Goal: Task Accomplishment & Management: Use online tool/utility

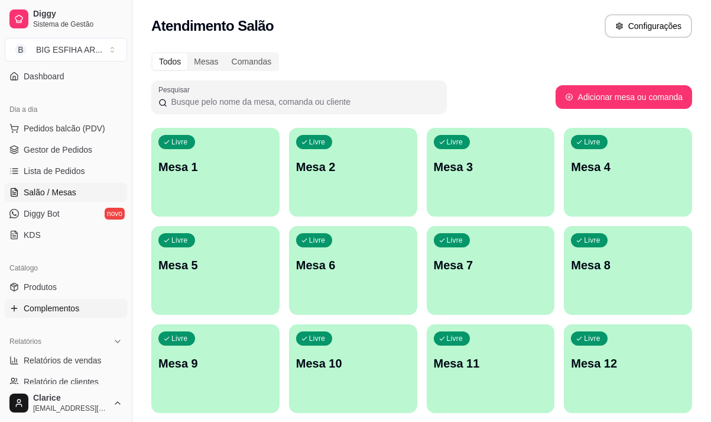
scroll to position [118, 0]
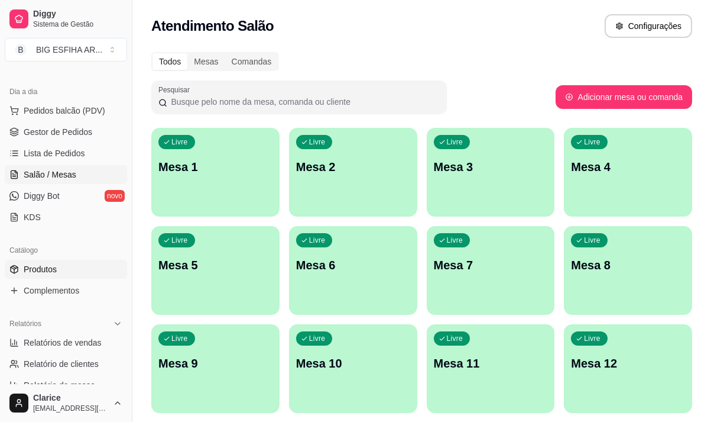
click at [59, 268] on link "Produtos" at bounding box center [66, 269] width 122 height 19
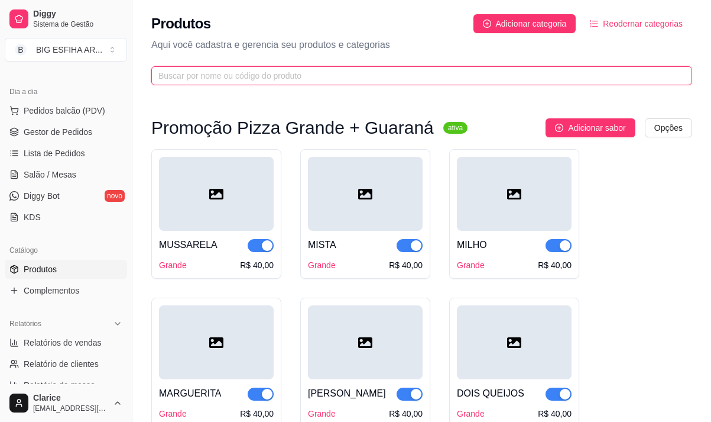
click at [212, 73] on input "text" at bounding box center [416, 75] width 517 height 13
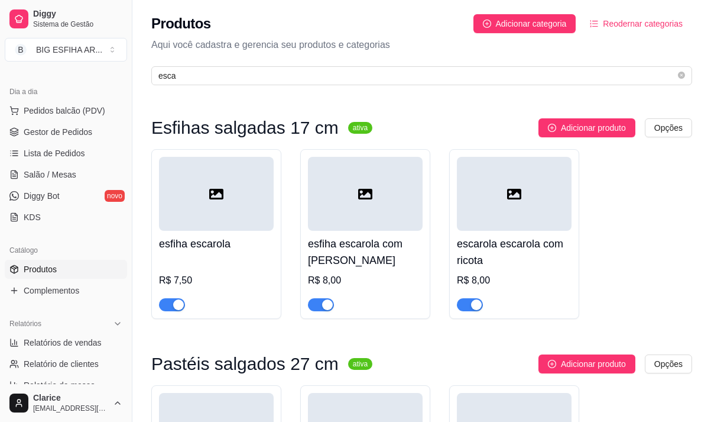
click at [168, 305] on span "button" at bounding box center [172, 304] width 26 height 13
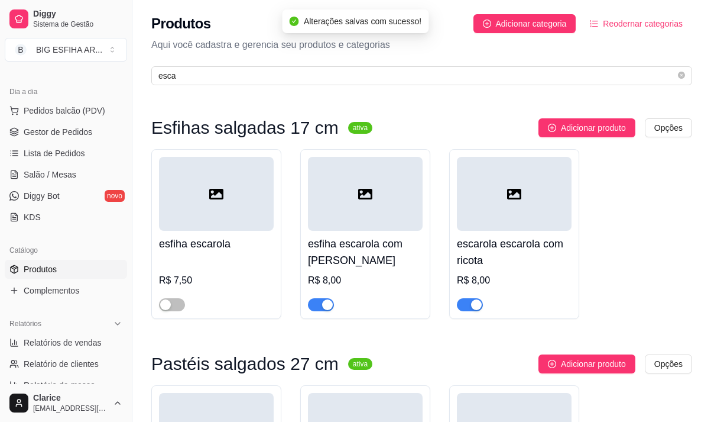
click at [315, 303] on span "button" at bounding box center [321, 304] width 26 height 13
click at [470, 304] on button "button" at bounding box center [470, 304] width 26 height 13
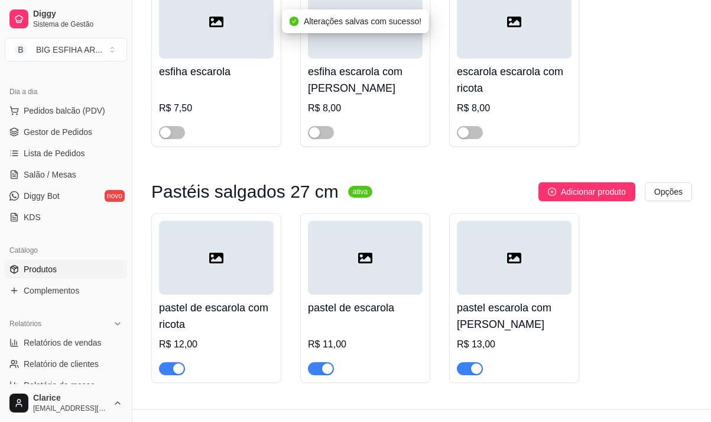
scroll to position [177, 0]
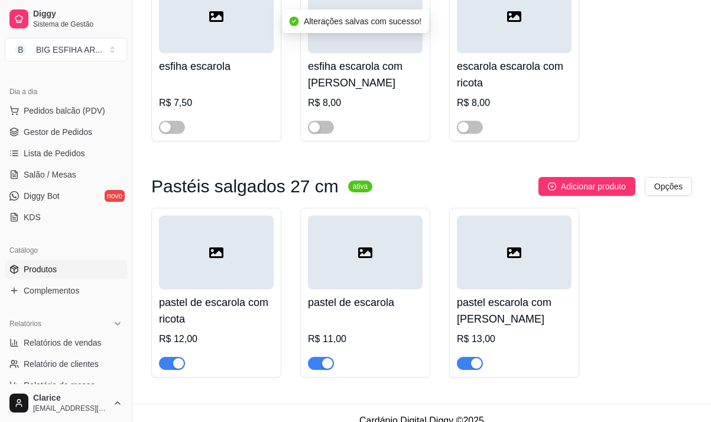
click at [318, 362] on span "button" at bounding box center [321, 363] width 26 height 13
click at [476, 365] on div "button" at bounding box center [476, 363] width 11 height 11
click at [171, 366] on button "button" at bounding box center [172, 363] width 26 height 13
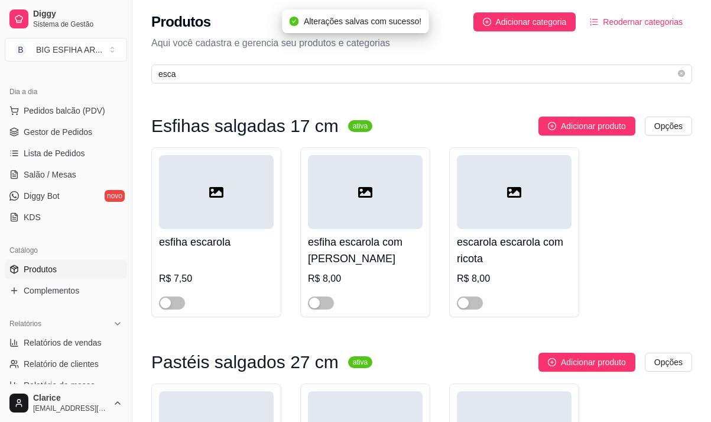
scroll to position [0, 0]
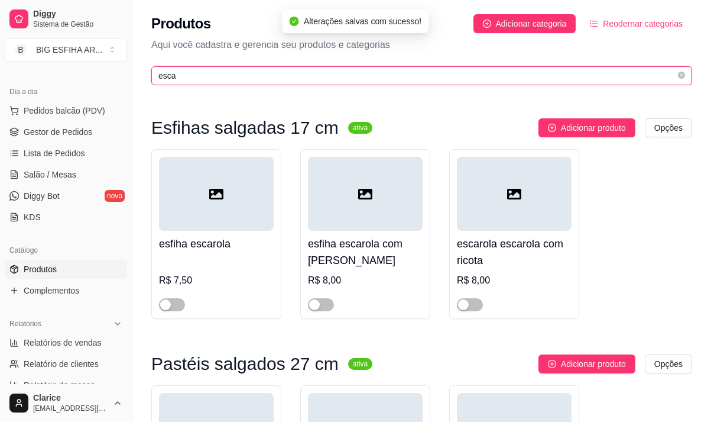
click at [201, 75] on input "esca" at bounding box center [416, 75] width 517 height 13
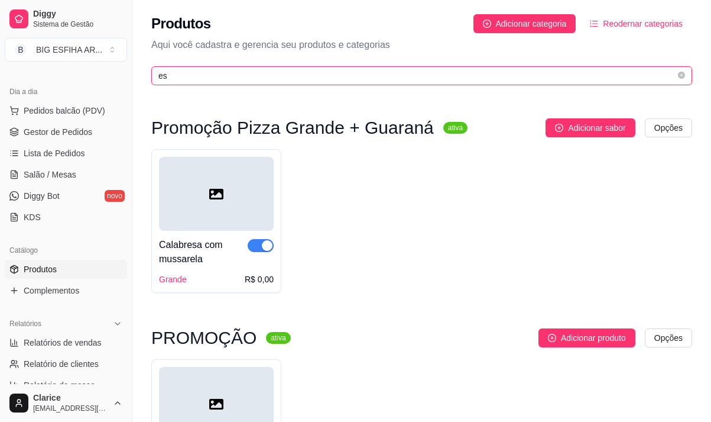
type input "e"
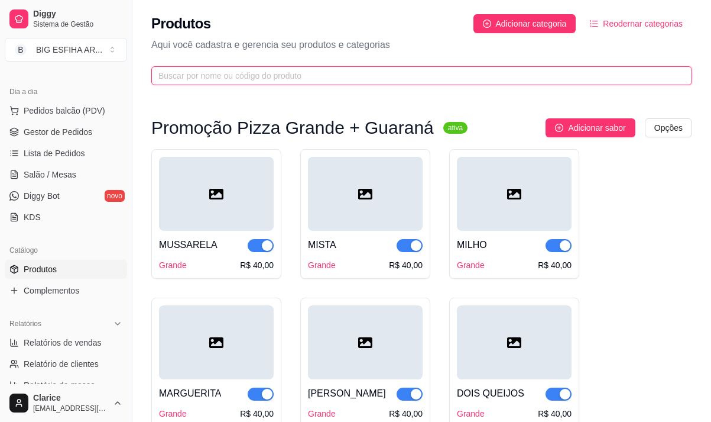
click at [200, 71] on input "text" at bounding box center [416, 75] width 517 height 13
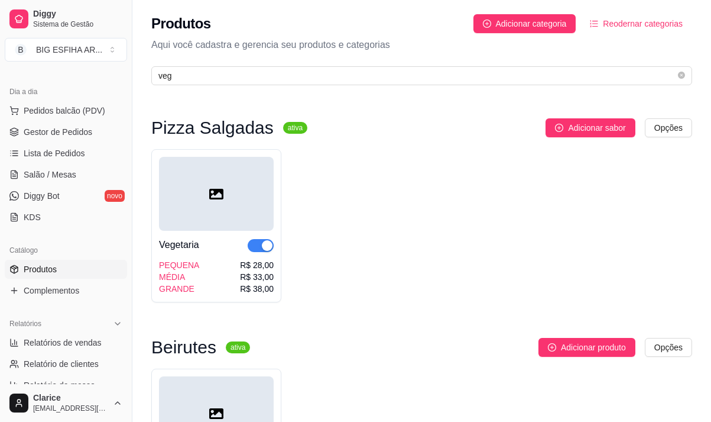
click at [257, 244] on span "button" at bounding box center [261, 245] width 26 height 13
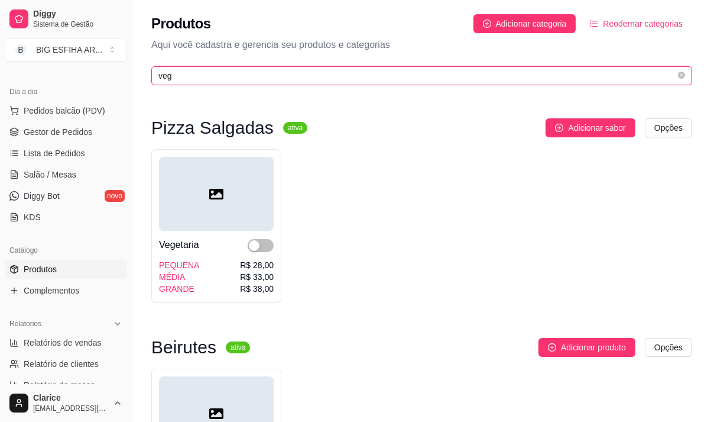
click at [187, 76] on input "veg" at bounding box center [416, 75] width 517 height 13
type input "v"
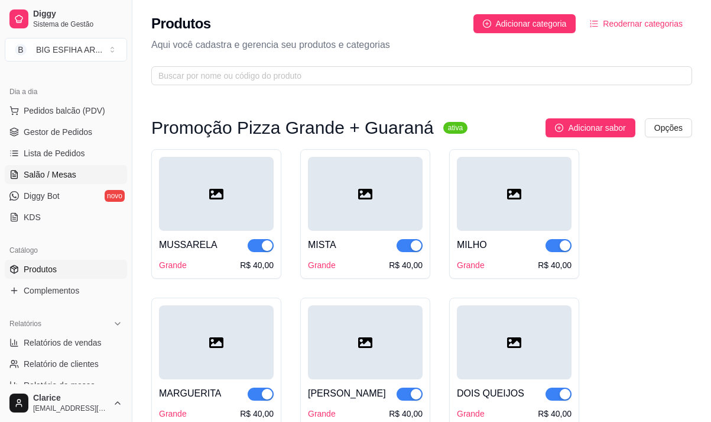
click at [48, 170] on span "Salão / Mesas" at bounding box center [50, 175] width 53 height 12
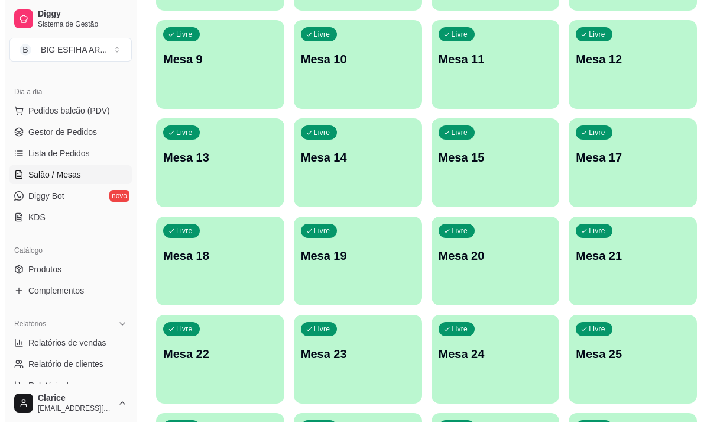
scroll to position [414, 0]
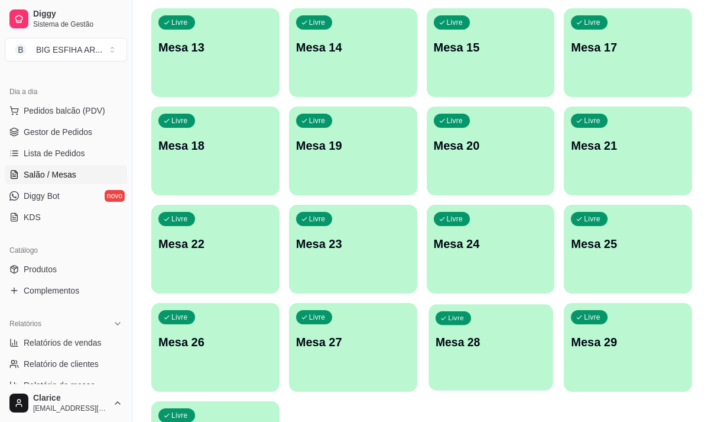
click at [498, 332] on div "Livre Mesa 28" at bounding box center [491, 340] width 124 height 72
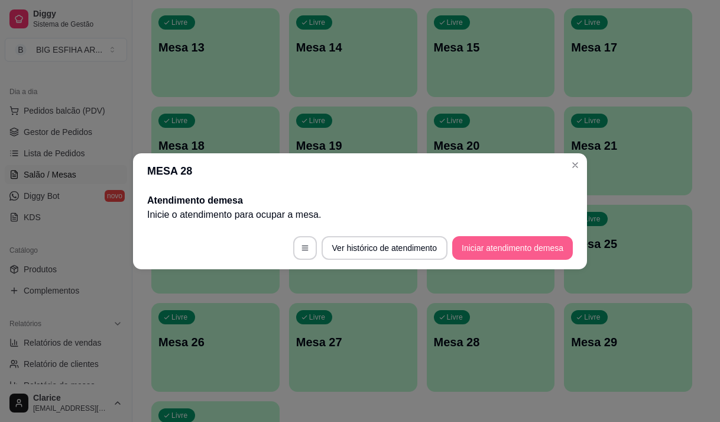
click at [519, 241] on button "Iniciar atendimento de mesa" at bounding box center [512, 248] width 121 height 24
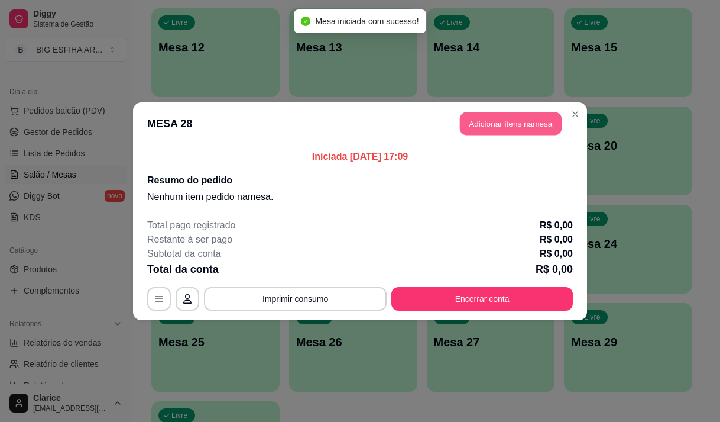
click at [487, 116] on button "Adicionar itens na mesa" at bounding box center [511, 123] width 102 height 23
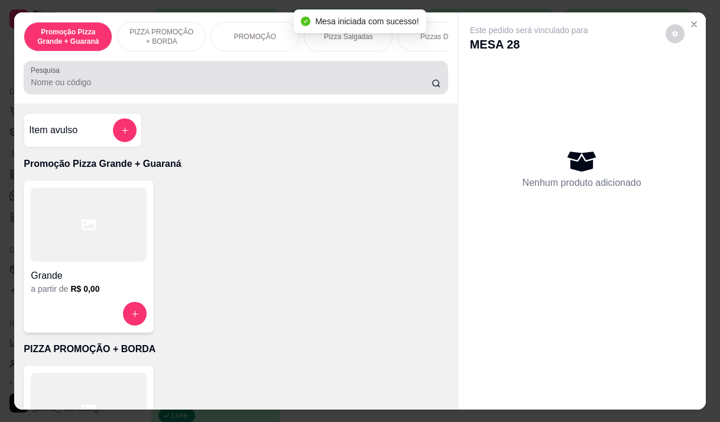
click at [98, 86] on input "Pesquisa" at bounding box center [231, 82] width 401 height 12
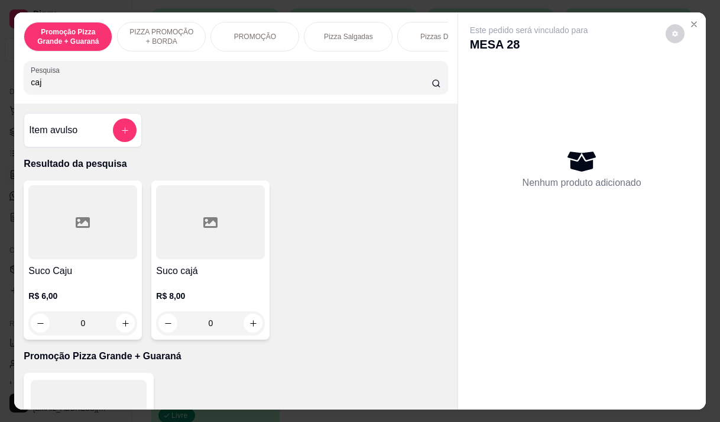
click at [201, 278] on h4 "Suco cajá" at bounding box center [210, 271] width 109 height 14
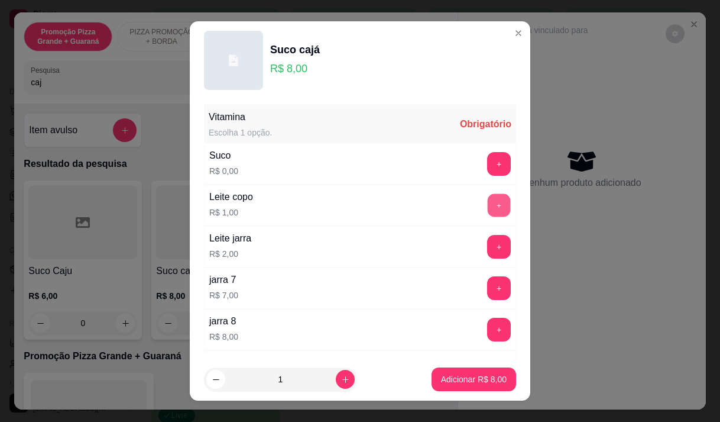
click at [488, 200] on button "+" at bounding box center [499, 204] width 23 height 23
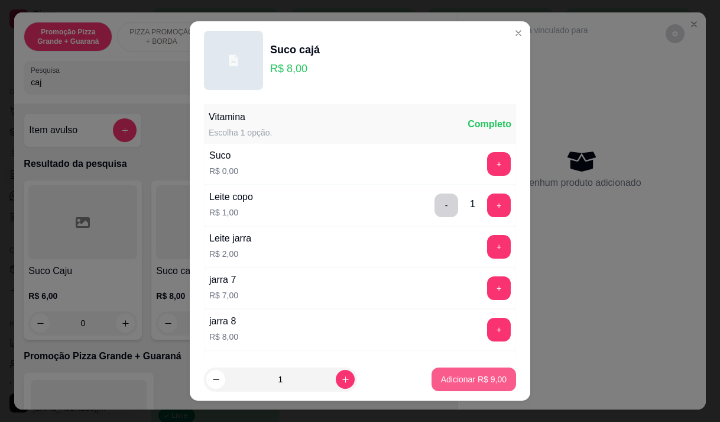
click at [447, 378] on p "Adicionar R$ 9,00" at bounding box center [474, 379] width 66 height 12
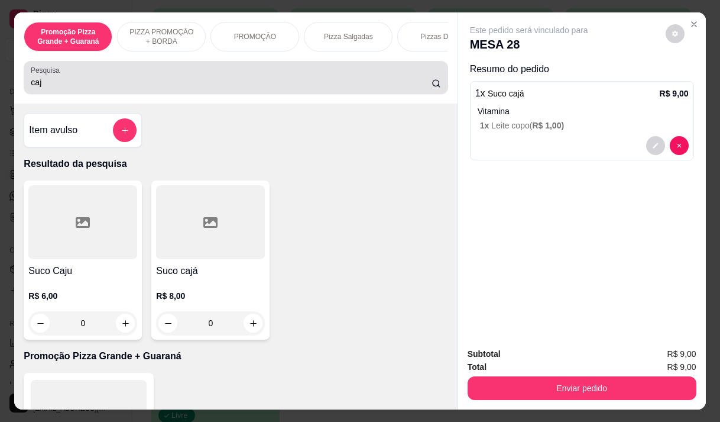
click at [68, 88] on input "caj" at bounding box center [231, 82] width 401 height 12
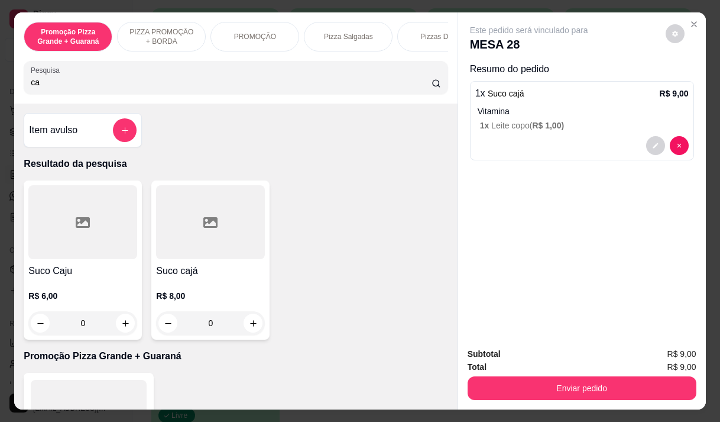
type input "c"
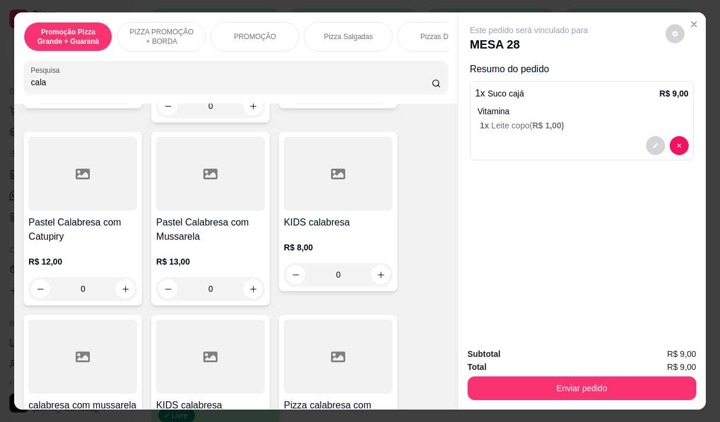
type input "cala"
click at [213, 236] on h4 "Pastel Calabresa com Mussarela" at bounding box center [210, 229] width 109 height 28
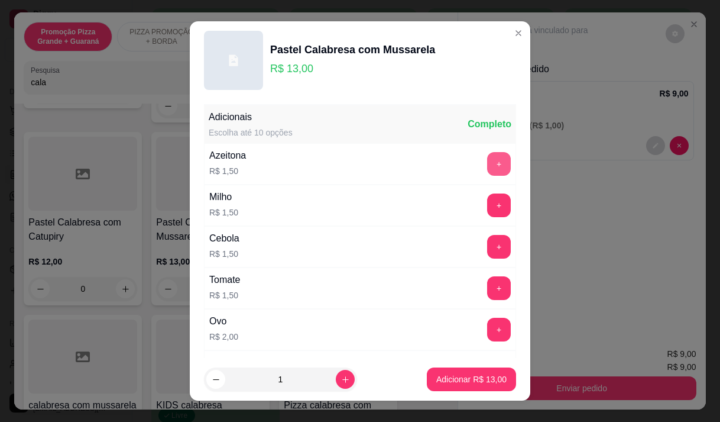
click at [487, 166] on button "+" at bounding box center [499, 164] width 24 height 24
click at [487, 211] on button "+" at bounding box center [499, 205] width 24 height 24
click at [488, 246] on button "+" at bounding box center [499, 246] width 23 height 23
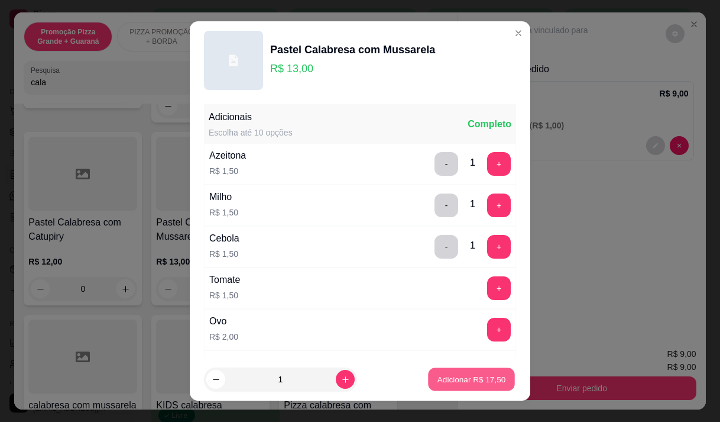
click at [458, 378] on p "Adicionar R$ 17,50" at bounding box center [472, 379] width 69 height 11
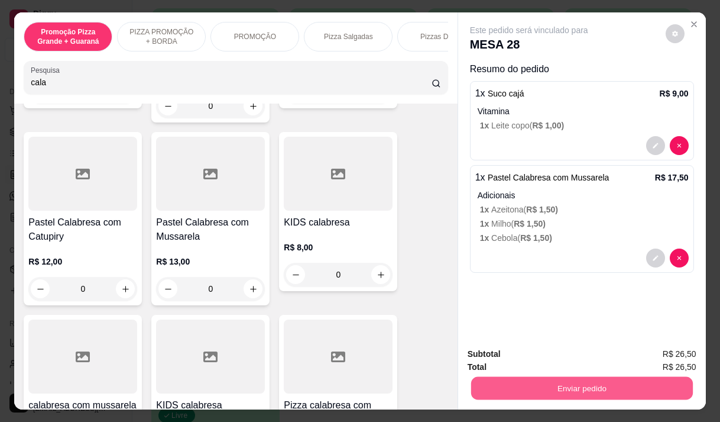
click at [513, 379] on button "Enviar pedido" at bounding box center [582, 387] width 222 height 23
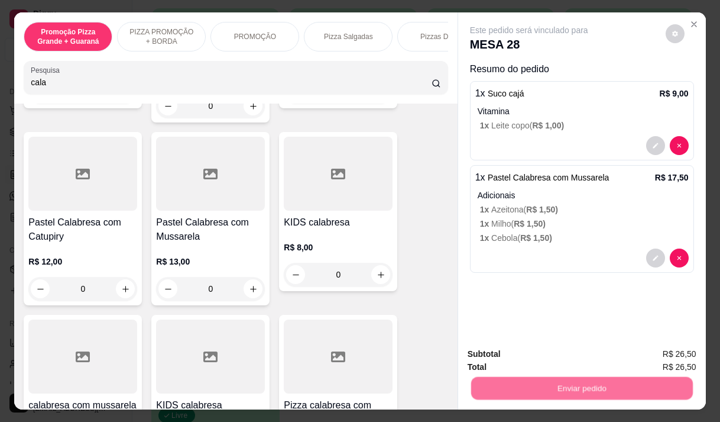
click at [506, 347] on button "Não registrar e enviar pedido" at bounding box center [542, 354] width 123 height 22
